Goal: Check status: Check status

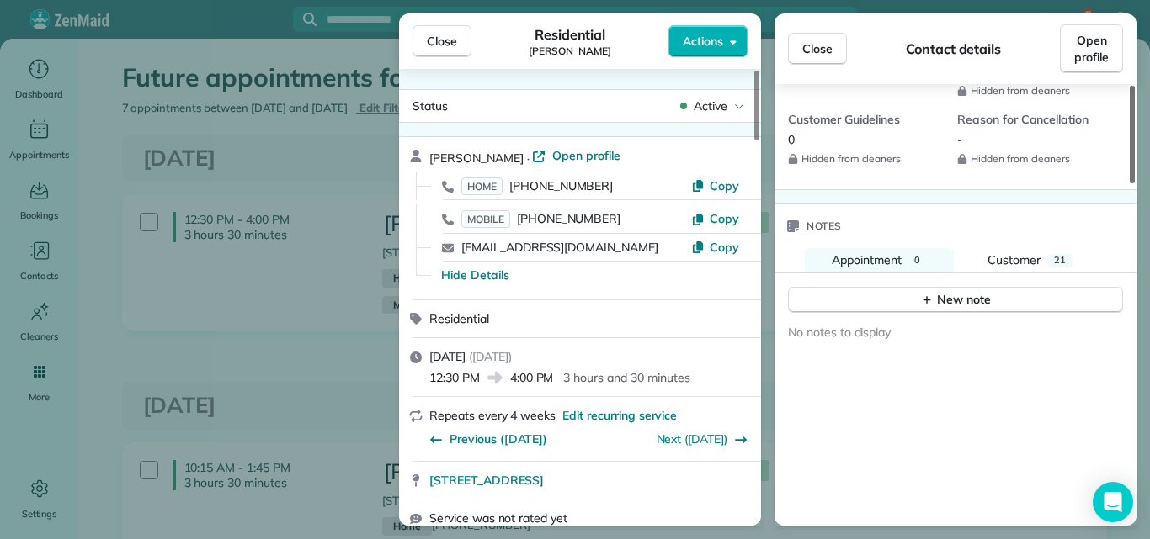
scroll to position [1259, 0]
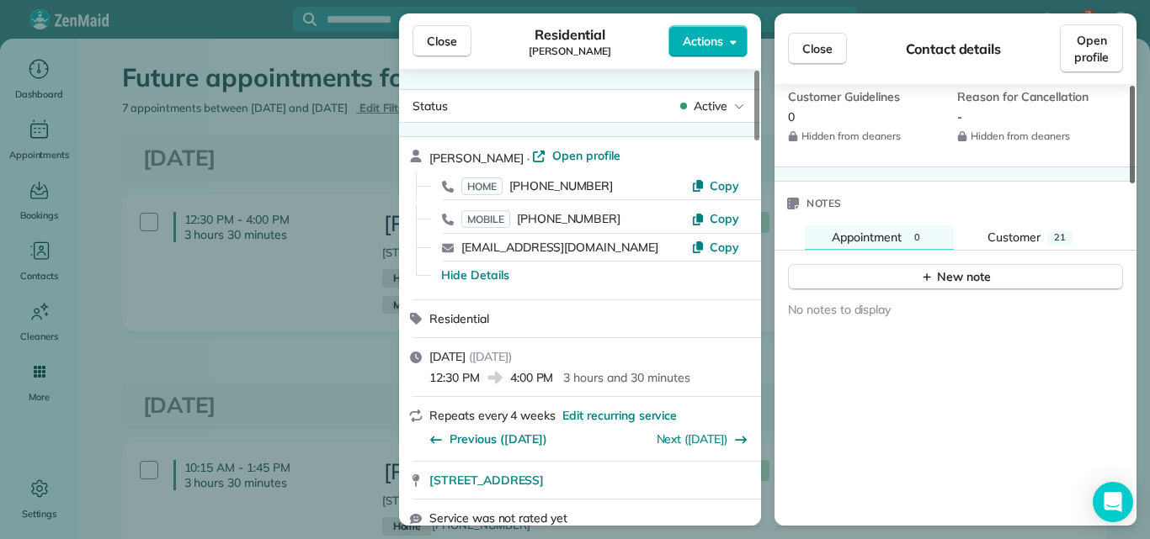
drag, startPoint x: 1131, startPoint y: 107, endPoint x: 1149, endPoint y: 385, distance: 278.3
click at [1134, 183] on div at bounding box center [1131, 135] width 5 height 98
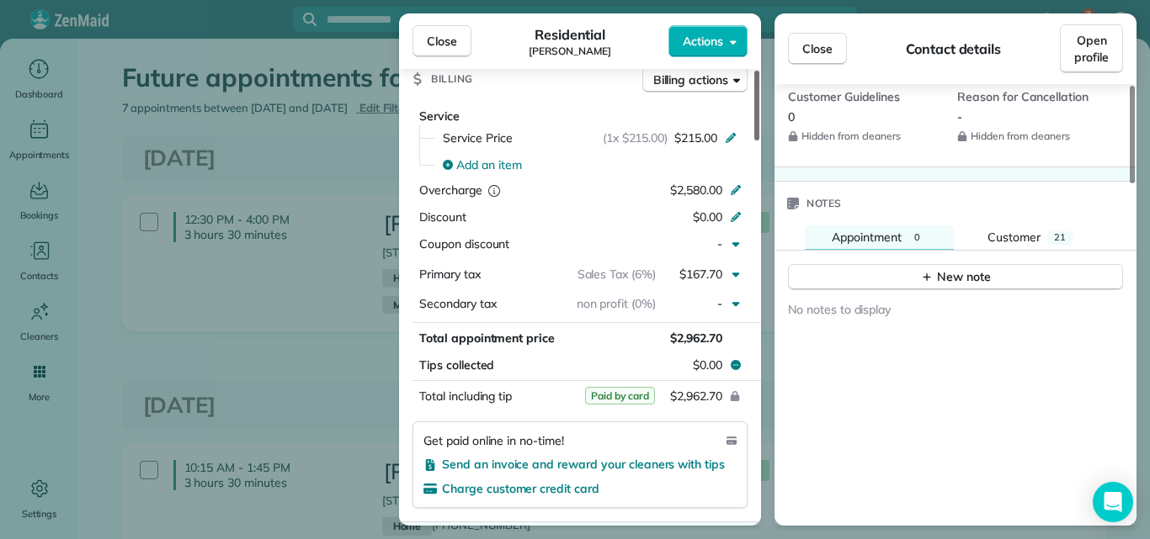
scroll to position [830, 0]
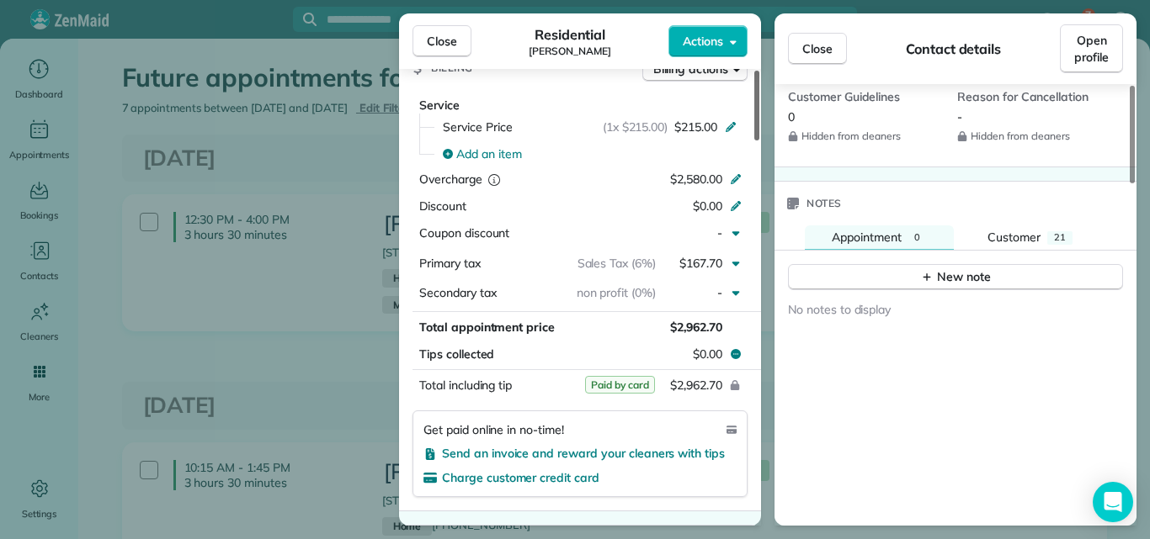
drag, startPoint x: 755, startPoint y: 121, endPoint x: 749, endPoint y: 248, distance: 127.2
click at [754, 141] on div at bounding box center [756, 106] width 5 height 70
click at [817, 47] on span "Close" at bounding box center [817, 48] width 30 height 17
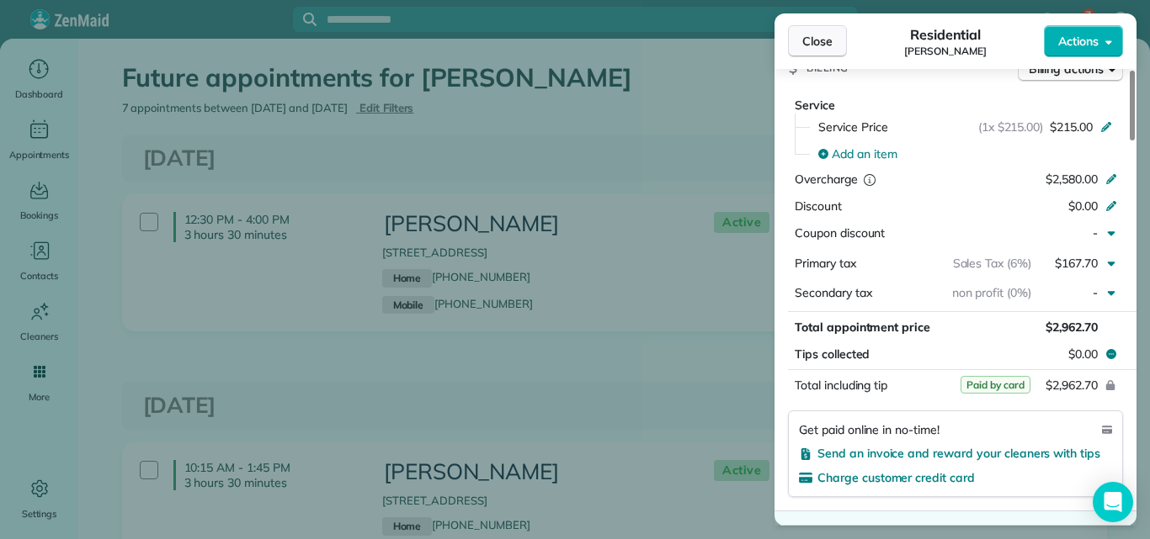
click at [825, 33] on span "Close" at bounding box center [817, 41] width 30 height 17
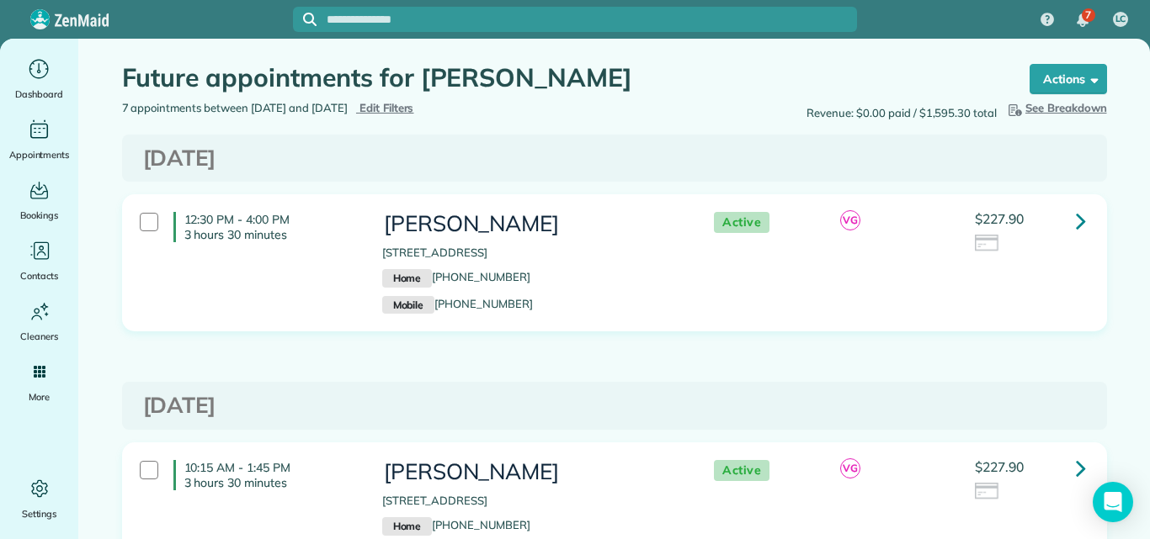
click at [1076, 215] on icon at bounding box center [1081, 220] width 10 height 29
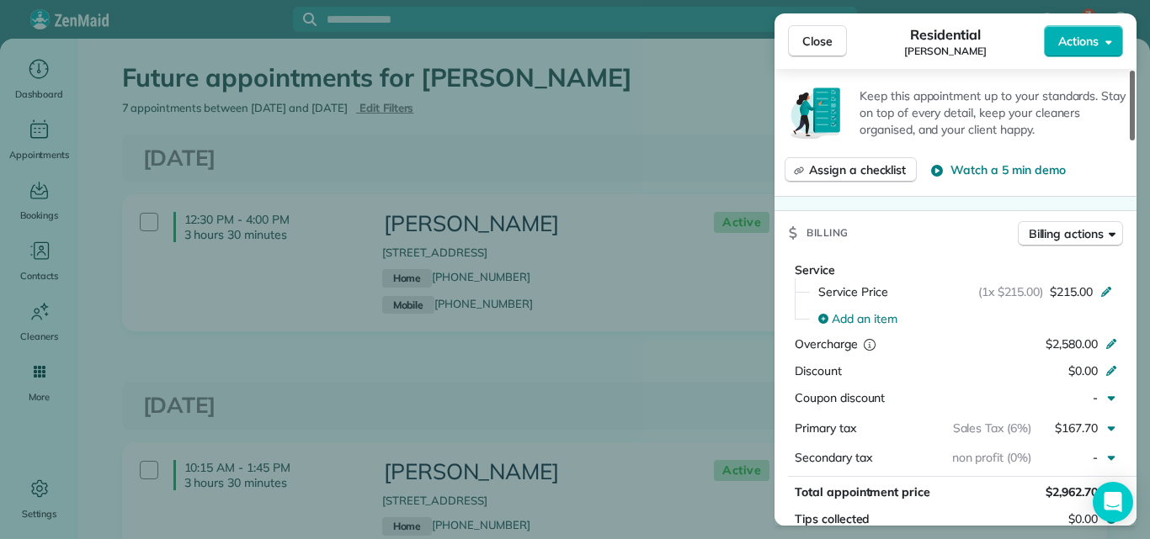
scroll to position [561, 0]
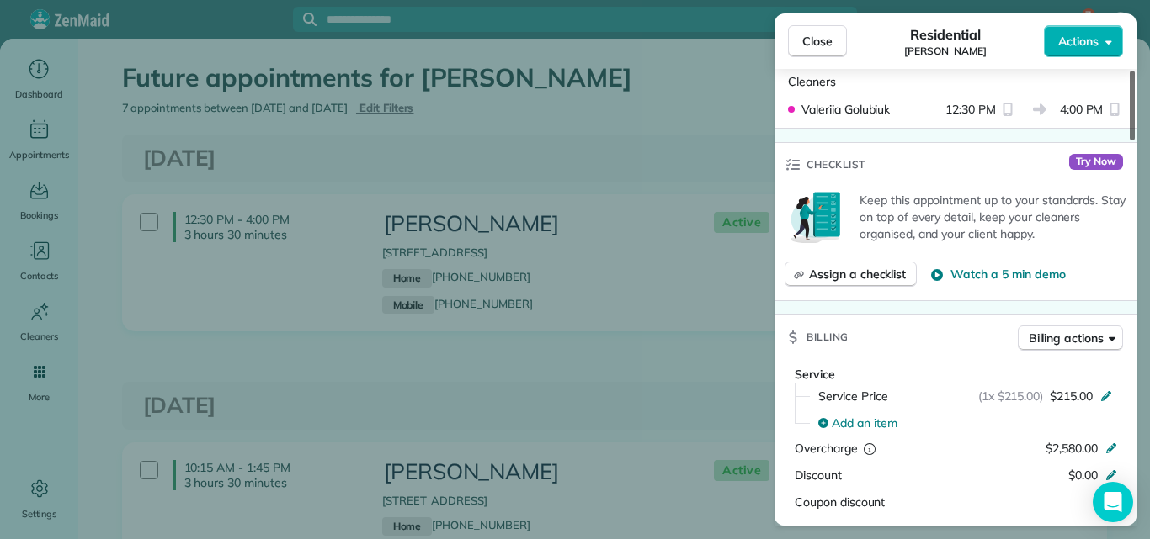
drag, startPoint x: 1131, startPoint y: 126, endPoint x: 1129, endPoint y: 212, distance: 85.9
click at [1129, 141] on div at bounding box center [1131, 106] width 5 height 70
click at [827, 45] on span "Close" at bounding box center [817, 41] width 30 height 17
